Goal: Information Seeking & Learning: Find contact information

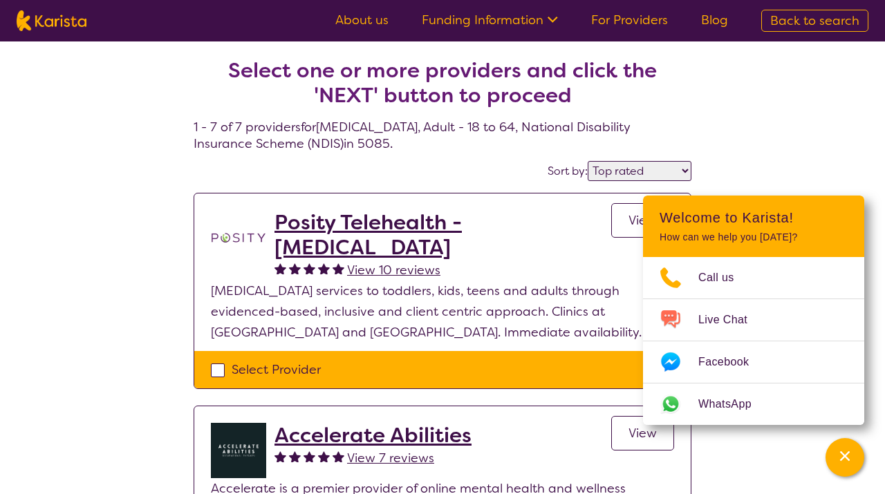
select select "by_score"
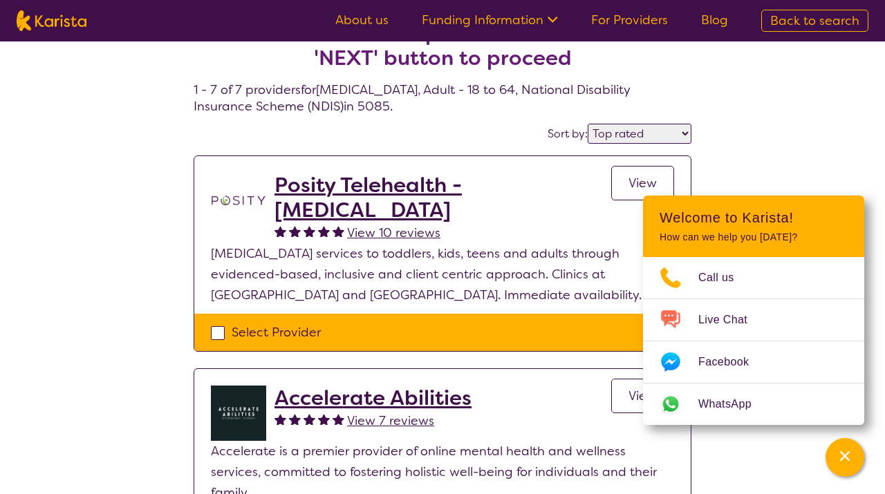
scroll to position [35, 0]
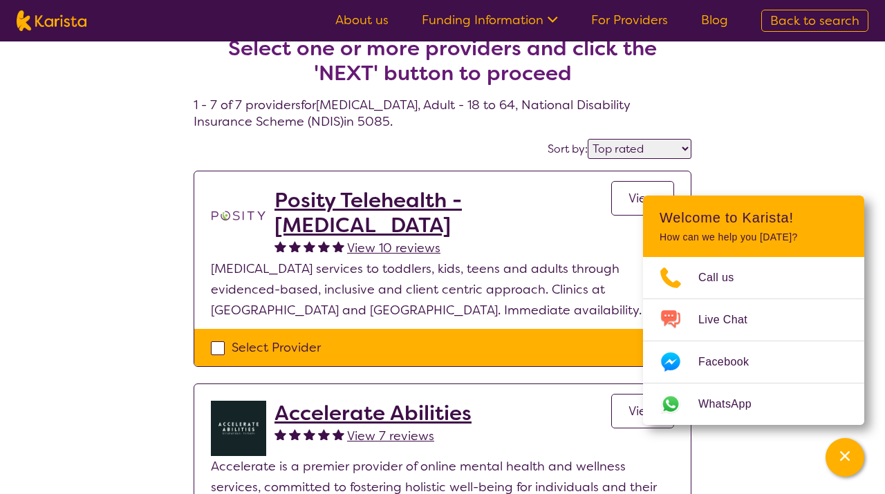
scroll to position [0, 0]
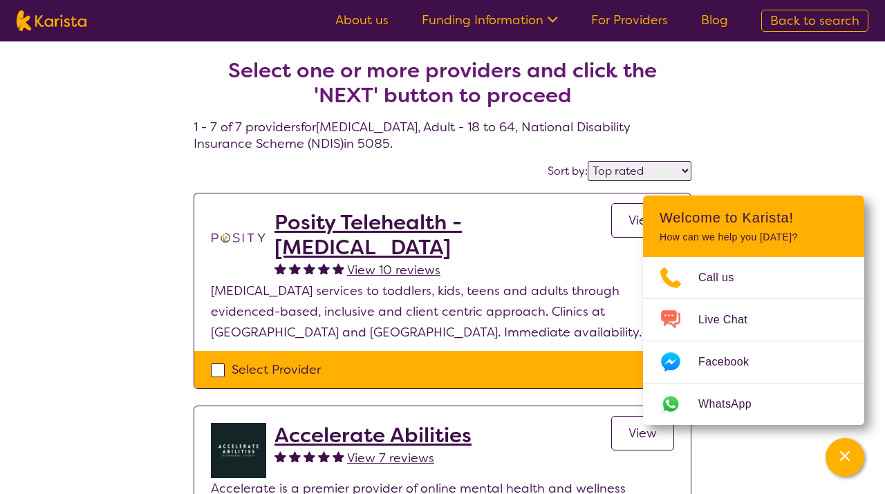
click at [594, 32] on nav "About us Funding Information NDIS - National Disability Insurance Scheme HCP - …" at bounding box center [442, 20] width 885 height 41
click at [786, 27] on span "Back to search" at bounding box center [814, 20] width 89 height 17
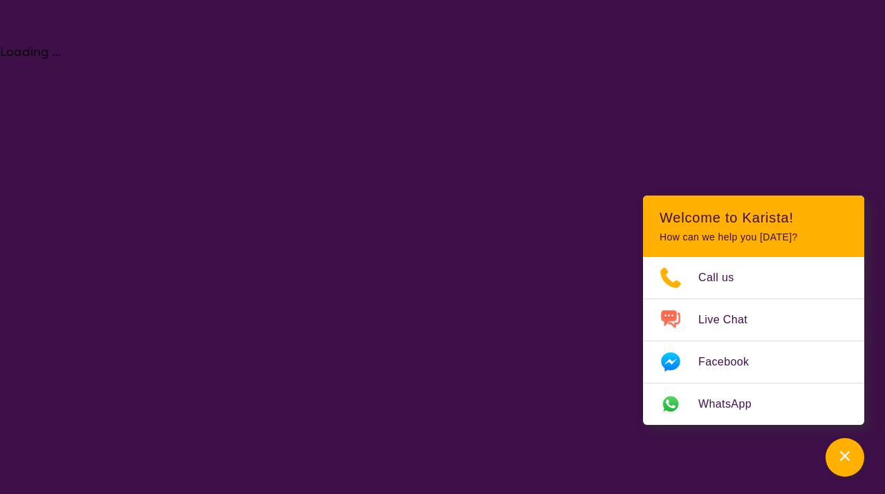
select select "[MEDICAL_DATA]"
select select "AD"
select select "NDIS"
select select "[MEDICAL_DATA]"
select select "AD"
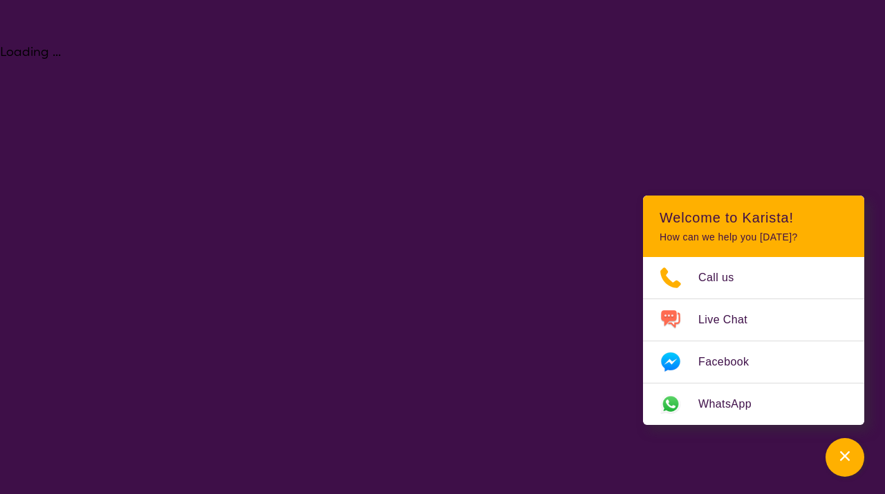
select select "NDIS"
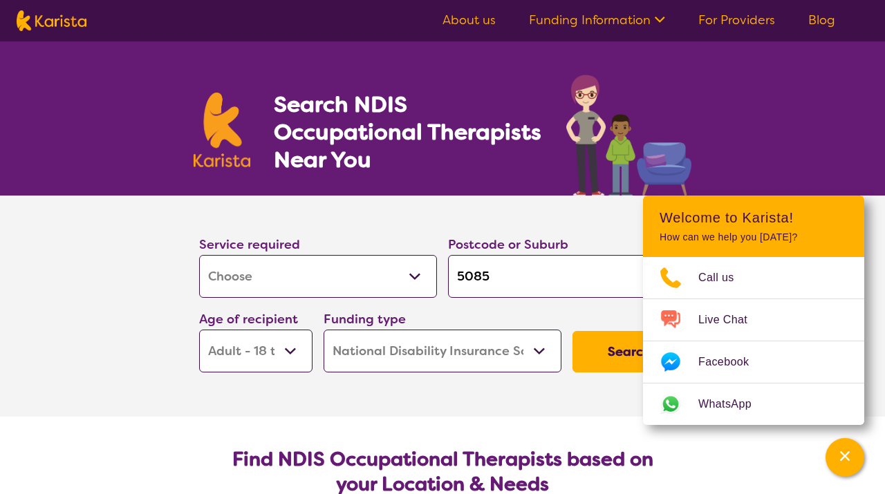
click at [410, 292] on select "Allied Health Assistant Assessment ([MEDICAL_DATA] or [MEDICAL_DATA]) Behaviour…" at bounding box center [318, 276] width 238 height 43
select select "Counselling"
click at [295, 366] on select "Early Childhood - 0 to 9 Child - 10 to 11 Adolescent - 12 to 17 Adult - 18 to 6…" at bounding box center [255, 351] width 113 height 43
click at [150, 199] on section "Service required Allied Health Assistant Assessment ([MEDICAL_DATA] or [MEDICAL…" at bounding box center [442, 306] width 885 height 221
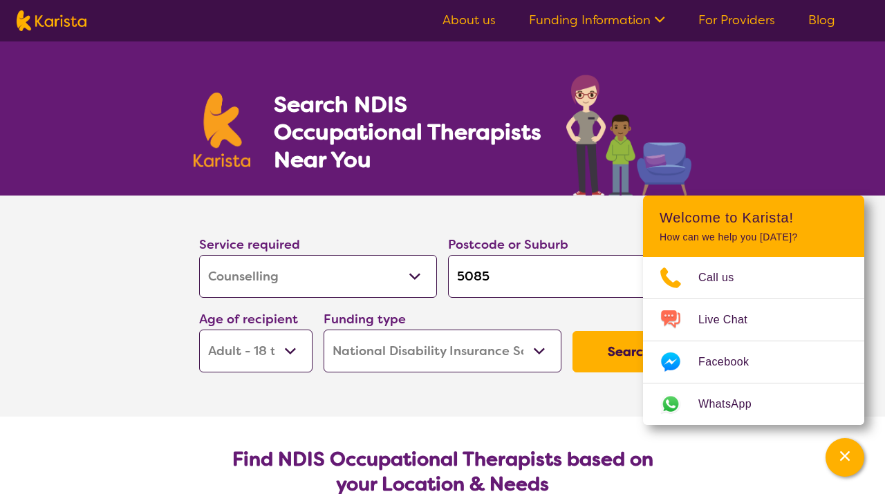
click at [660, 24] on icon at bounding box center [657, 18] width 15 height 15
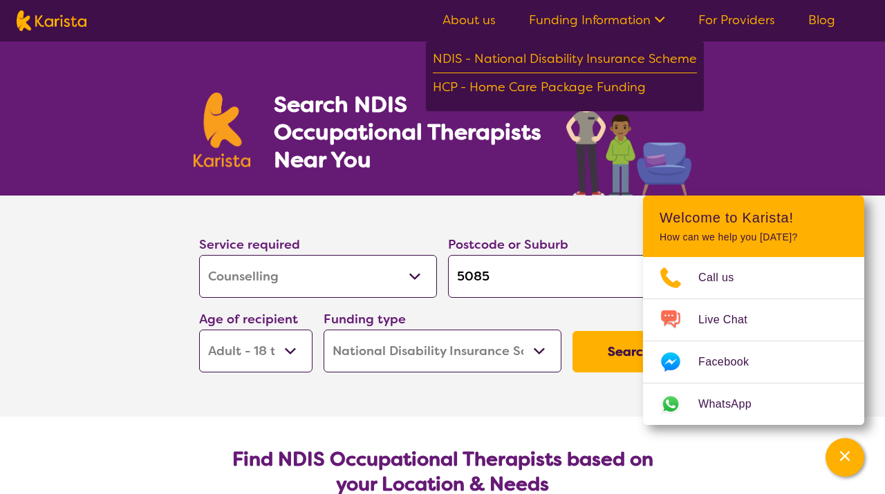
click at [660, 24] on icon at bounding box center [657, 18] width 15 height 15
